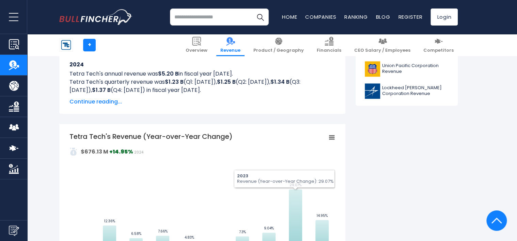
scroll to position [273, 0]
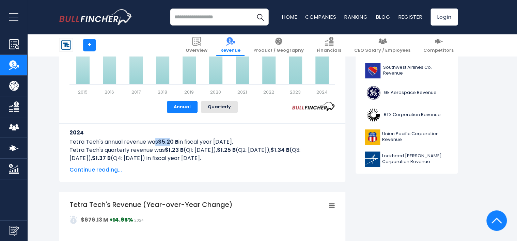
drag, startPoint x: 156, startPoint y: 140, endPoint x: 171, endPoint y: 142, distance: 15.1
click at [171, 142] on p "Tetra Tech's annual revenue was $5.20 B in fiscal year [DATE]." at bounding box center [203, 142] width 266 height 8
drag, startPoint x: 171, startPoint y: 142, endPoint x: 136, endPoint y: 144, distance: 34.9
click at [136, 144] on p "Tetra Tech's annual revenue was $5.20 B in fiscal year [DATE]." at bounding box center [203, 142] width 266 height 8
drag, startPoint x: 159, startPoint y: 141, endPoint x: 181, endPoint y: 139, distance: 21.2
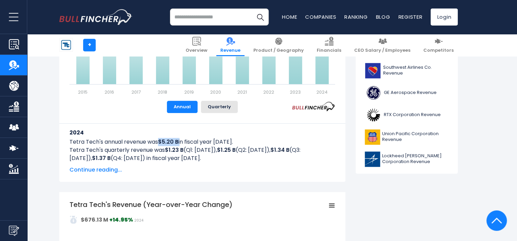
click at [181, 139] on p "Tetra Tech's annual revenue was $5.20 B in fiscal year [DATE]." at bounding box center [203, 142] width 266 height 8
click at [66, 143] on div "2024 Tetra Tech's annual revenue was $5.20 B in fiscal year [DATE]. Tetra Tech'…" at bounding box center [202, 142] width 286 height 38
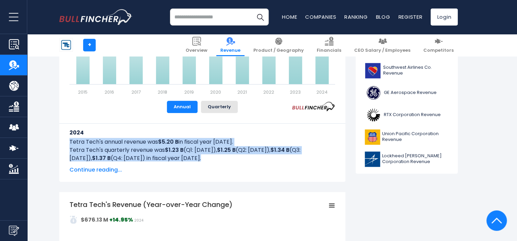
drag, startPoint x: 76, startPoint y: 141, endPoint x: 196, endPoint y: 159, distance: 121.4
click at [196, 159] on div "2024 Tetra Tech's annual revenue was $5.20 B in fiscal year [DATE]. Tetra Tech'…" at bounding box center [202, 142] width 286 height 38
drag, startPoint x: 196, startPoint y: 159, endPoint x: 118, endPoint y: 147, distance: 79.0
click at [120, 147] on p "Tetra Tech's quarterly revenue was $1.23 B (Q1: [DATE]), $1.25 B (Q2: [DATE]), …" at bounding box center [203, 154] width 266 height 16
click at [96, 146] on p "Tetra Tech's quarterly revenue was $1.23 B (Q1: [DATE]), $1.25 B (Q2: [DATE]), …" at bounding box center [203, 154] width 266 height 16
